Goal: Contribute content

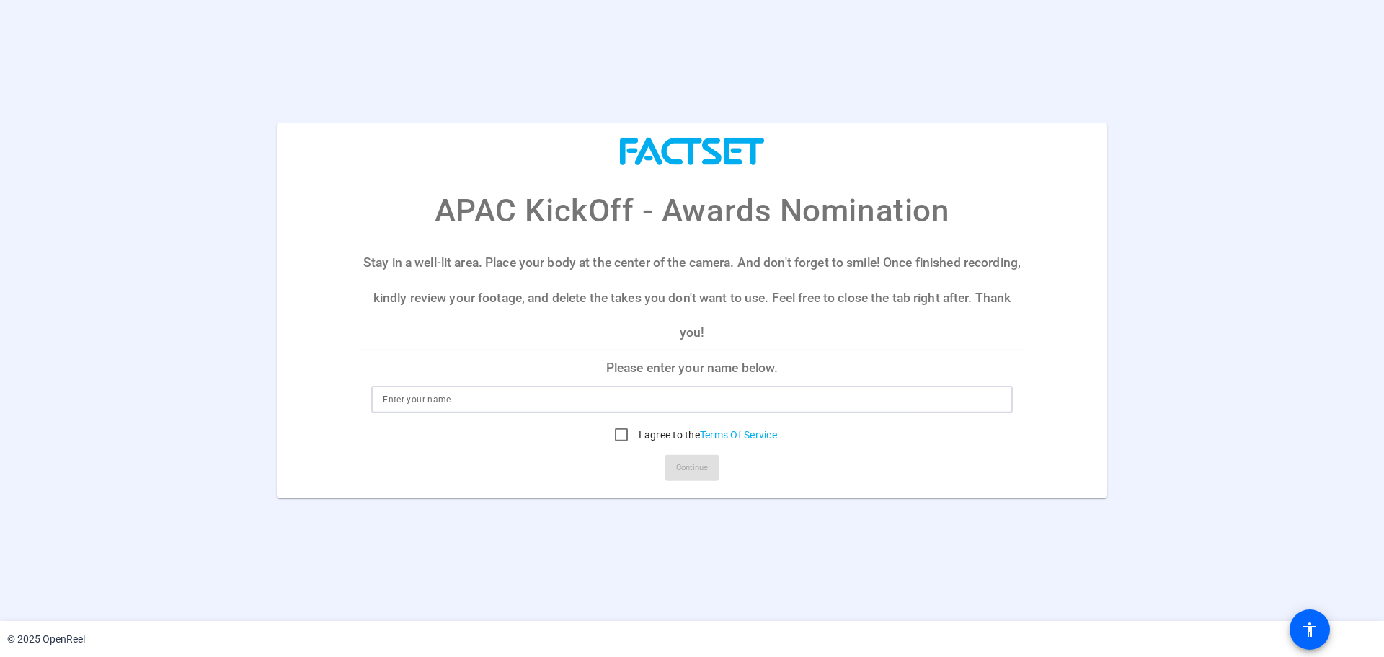
click at [527, 400] on input at bounding box center [692, 399] width 618 height 17
type input "K"
type input "[PERSON_NAME]"
click at [619, 438] on input "I agree to the Terms Of Service" at bounding box center [621, 434] width 29 height 29
checkbox input "true"
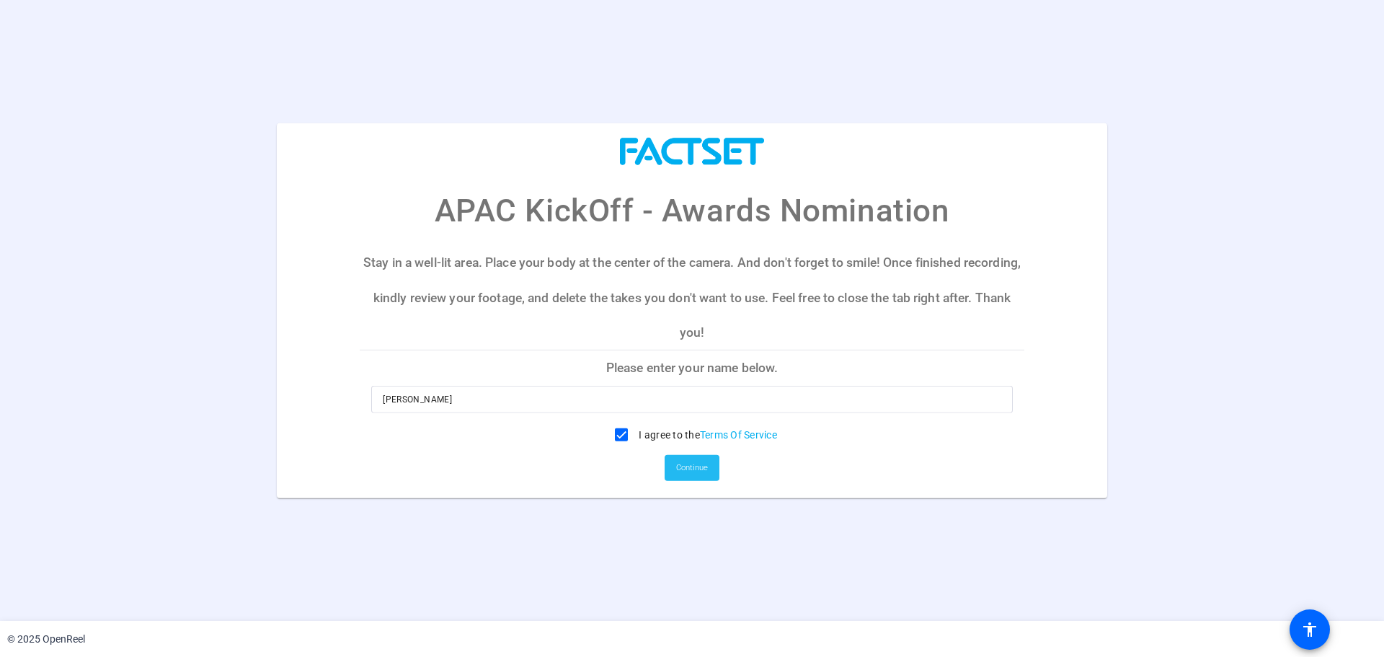
click at [701, 471] on span "Continue" at bounding box center [692, 468] width 32 height 22
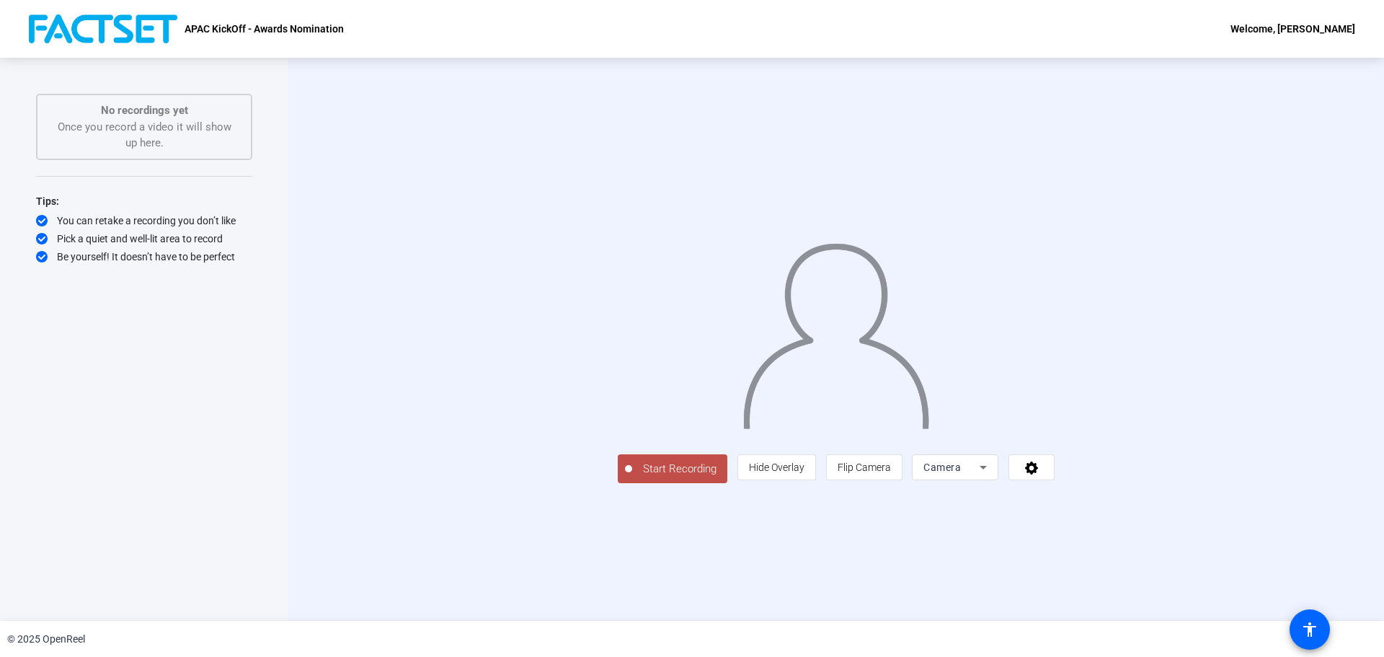
click at [1336, 412] on div "Start Recording person Hide Overlay flip Flip Camera Camera" at bounding box center [836, 339] width 1096 height 563
click at [1333, 432] on div "Start Recording person Hide Overlay flip Flip Camera Camera" at bounding box center [836, 339] width 1096 height 563
click at [1378, 391] on div "Start Recording person Hide Overlay flip Flip Camera Camera" at bounding box center [836, 339] width 1096 height 563
click at [931, 296] on img at bounding box center [836, 330] width 189 height 197
click at [1054, 241] on div at bounding box center [836, 318] width 437 height 246
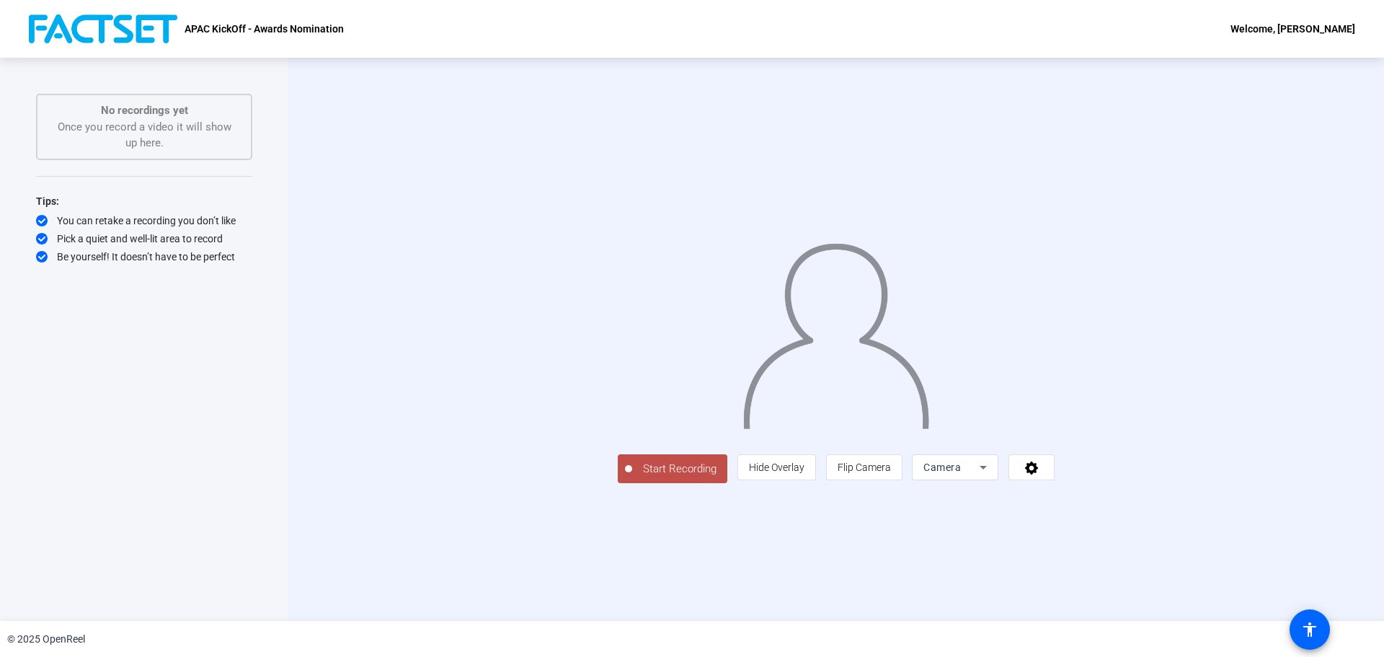
click at [1054, 226] on div at bounding box center [836, 318] width 437 height 246
click at [632, 477] on span "Start Recording" at bounding box center [679, 469] width 95 height 17
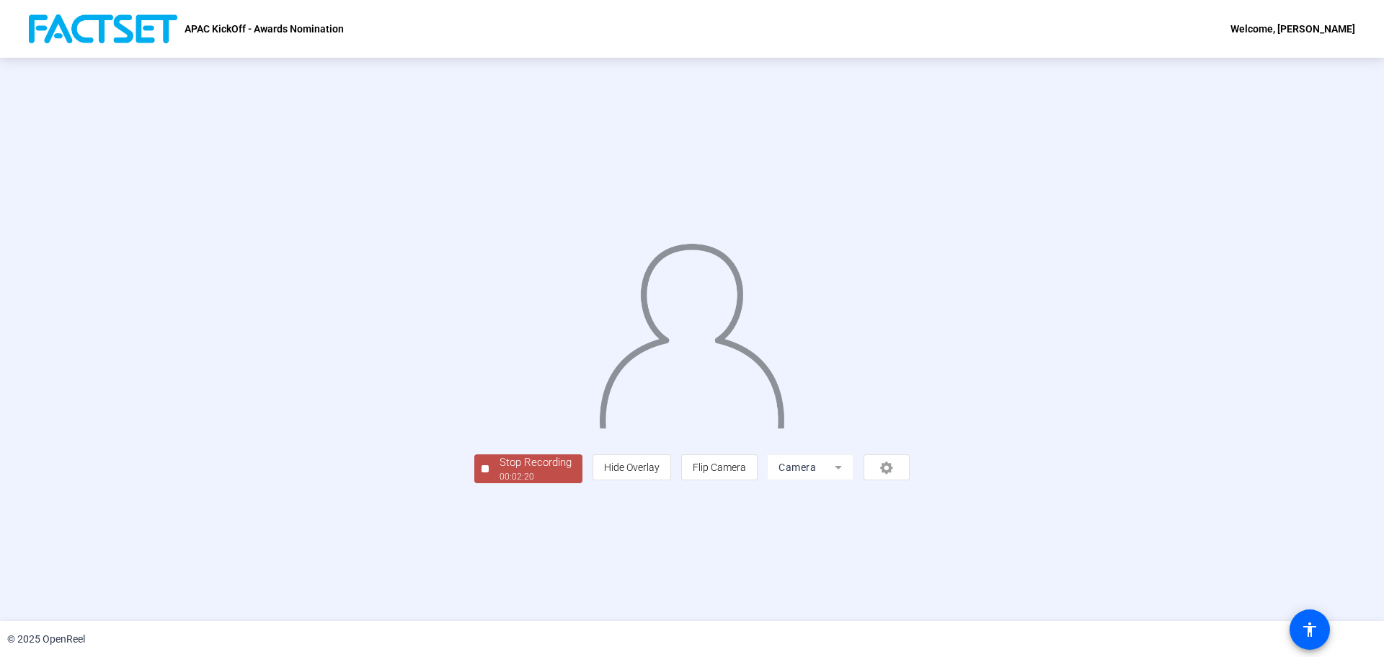
click at [499, 483] on div "00:02:20" at bounding box center [535, 476] width 72 height 13
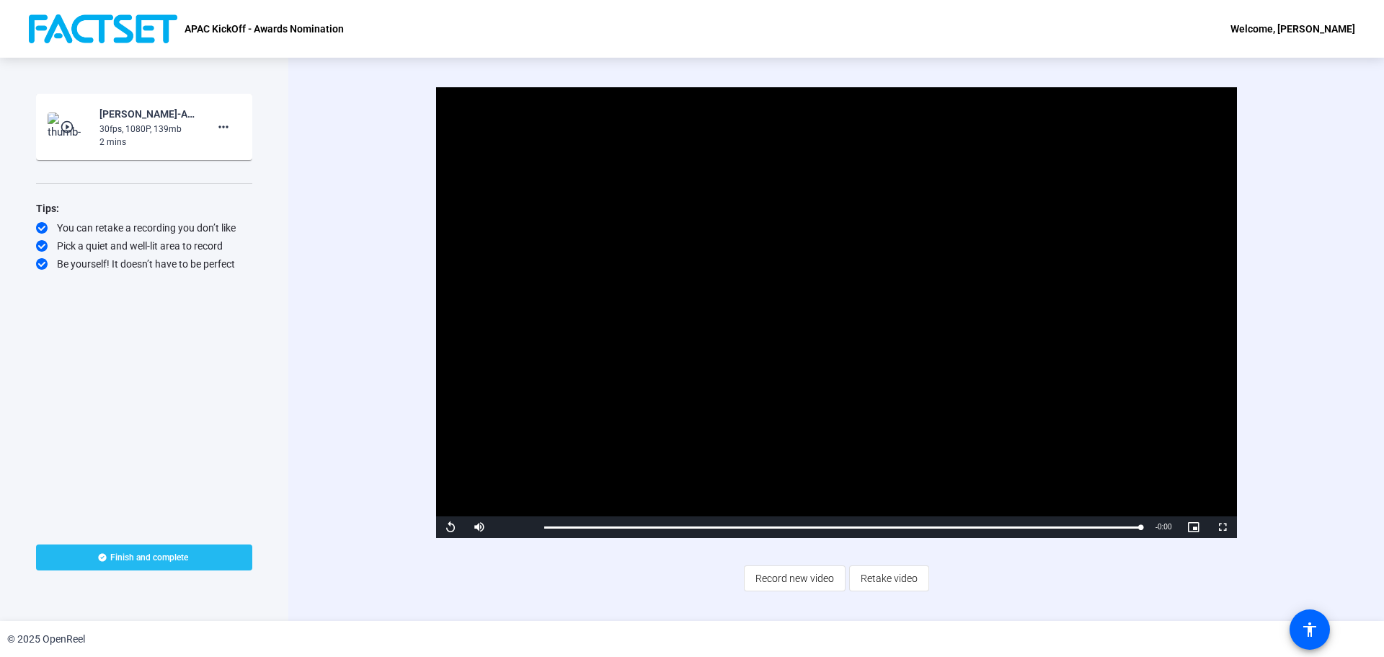
click at [143, 559] on span "Finish and complete" at bounding box center [149, 557] width 78 height 12
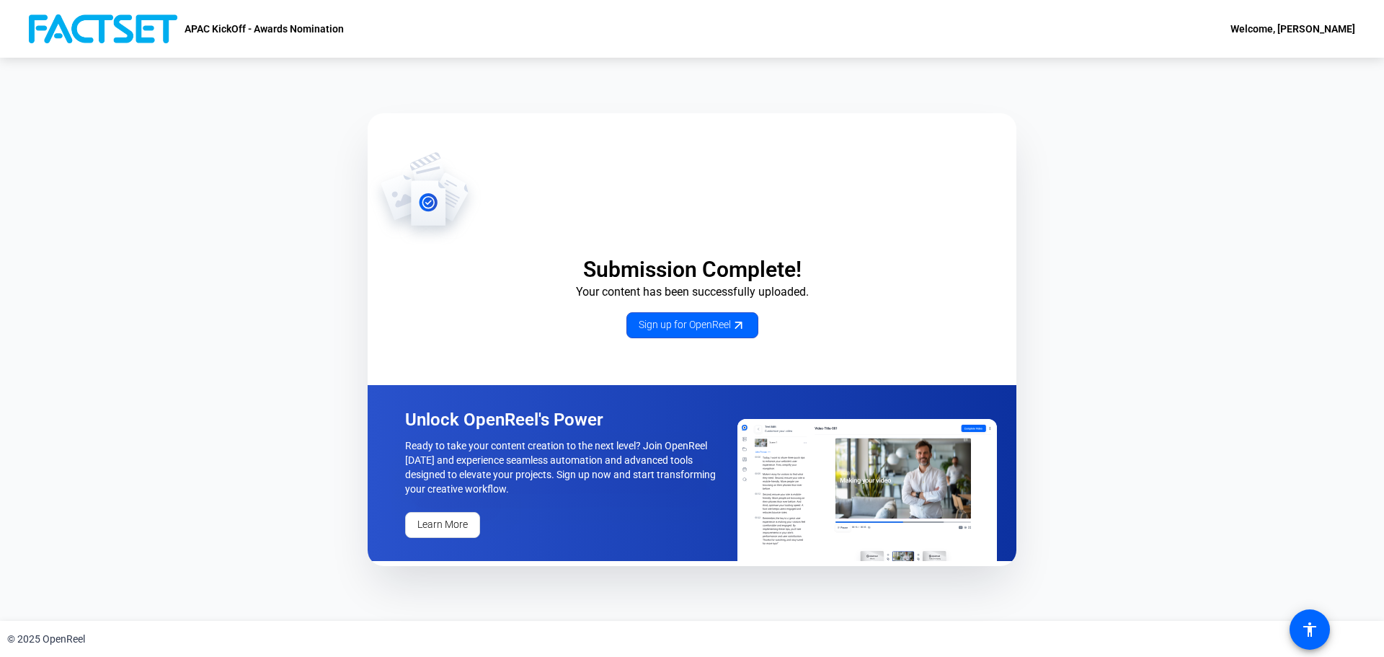
click at [1181, 370] on div "Submission Complete! Your content has been successfully uploaded. Sign up for O…" at bounding box center [692, 339] width 1384 height 563
